Goal: Task Accomplishment & Management: Use online tool/utility

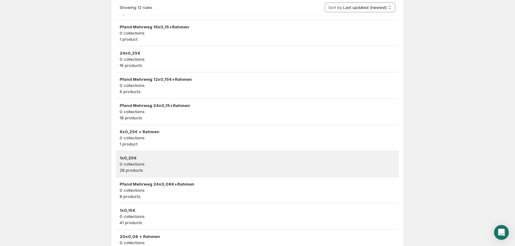
scroll to position [123, 0]
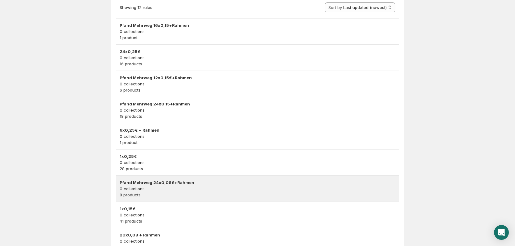
click at [202, 180] on h3 "Pfand Mehrweg 24x0,08€+Rahmen" at bounding box center [258, 183] width 276 height 6
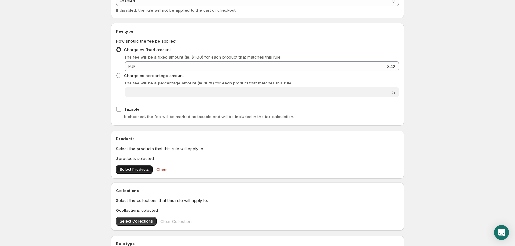
scroll to position [93, 0]
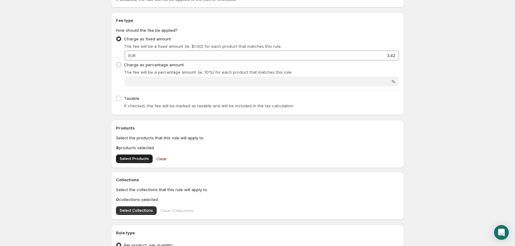
click at [137, 157] on span "Select Products" at bounding box center [134, 158] width 29 height 5
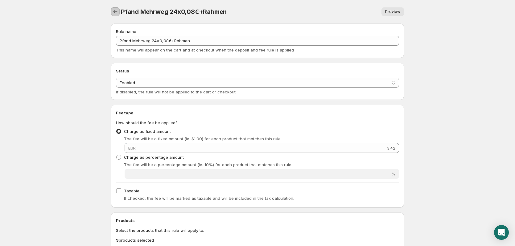
click at [117, 13] on icon "Settings" at bounding box center [115, 12] width 6 height 6
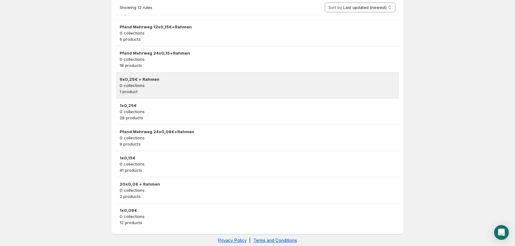
scroll to position [182, 0]
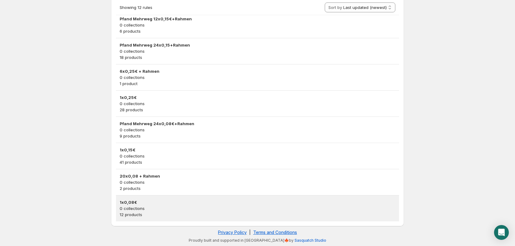
click at [181, 206] on p "0 collections" at bounding box center [258, 208] width 276 height 6
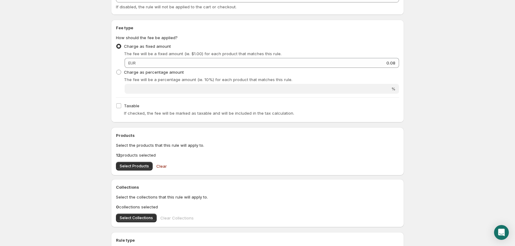
scroll to position [93, 0]
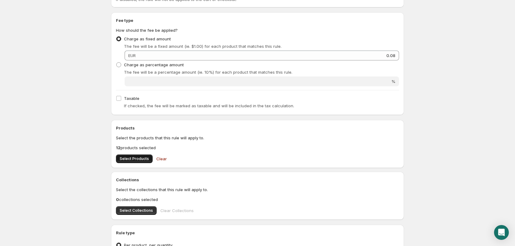
click at [129, 158] on span "Select Products" at bounding box center [134, 158] width 29 height 5
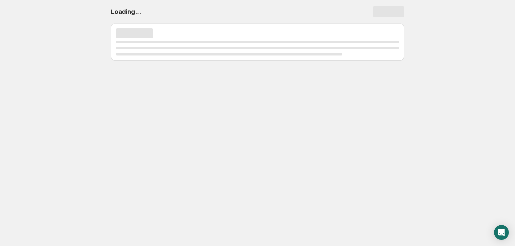
scroll to position [0, 0]
